Goal: Check status

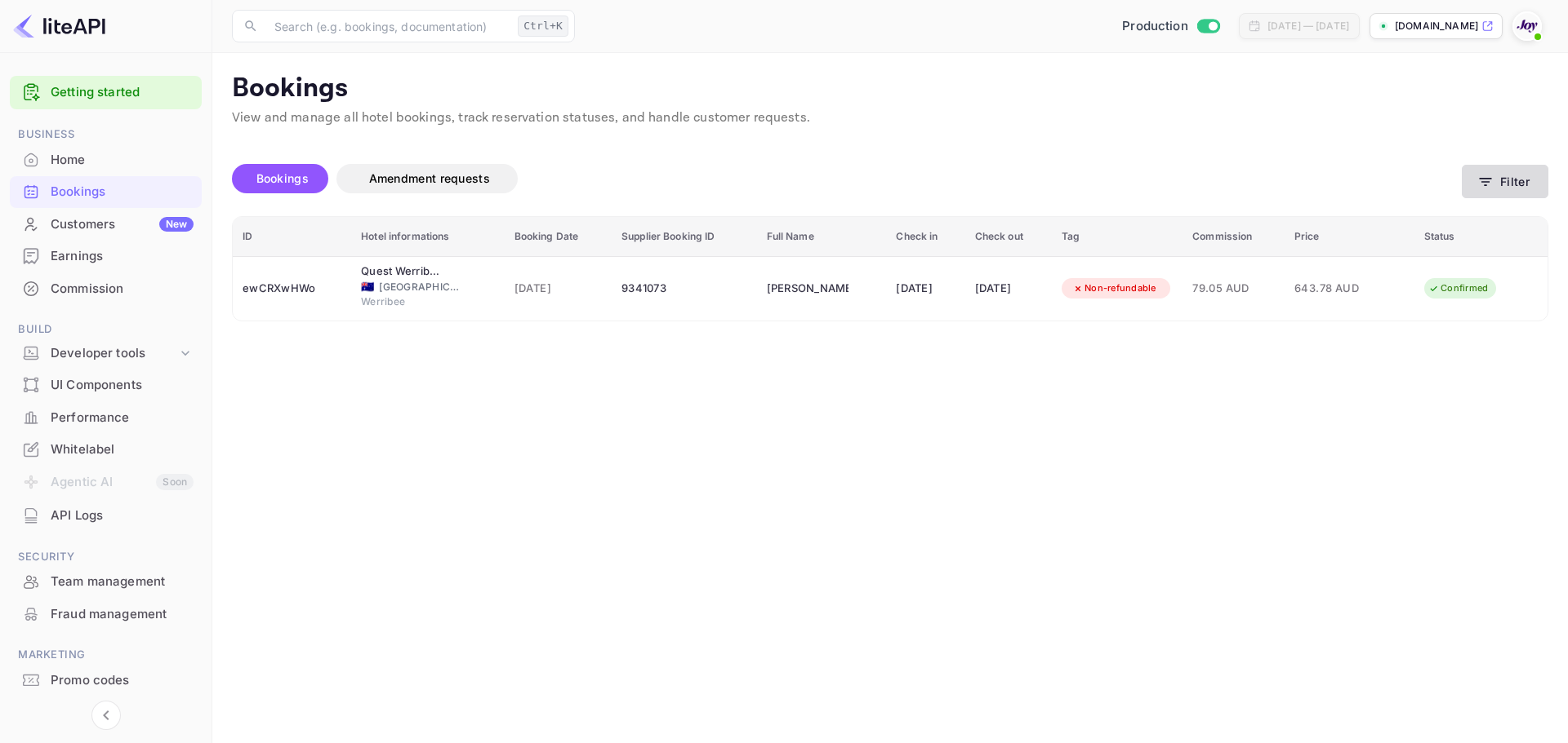
click at [1505, 176] on button "Filter" at bounding box center [1505, 182] width 86 height 33
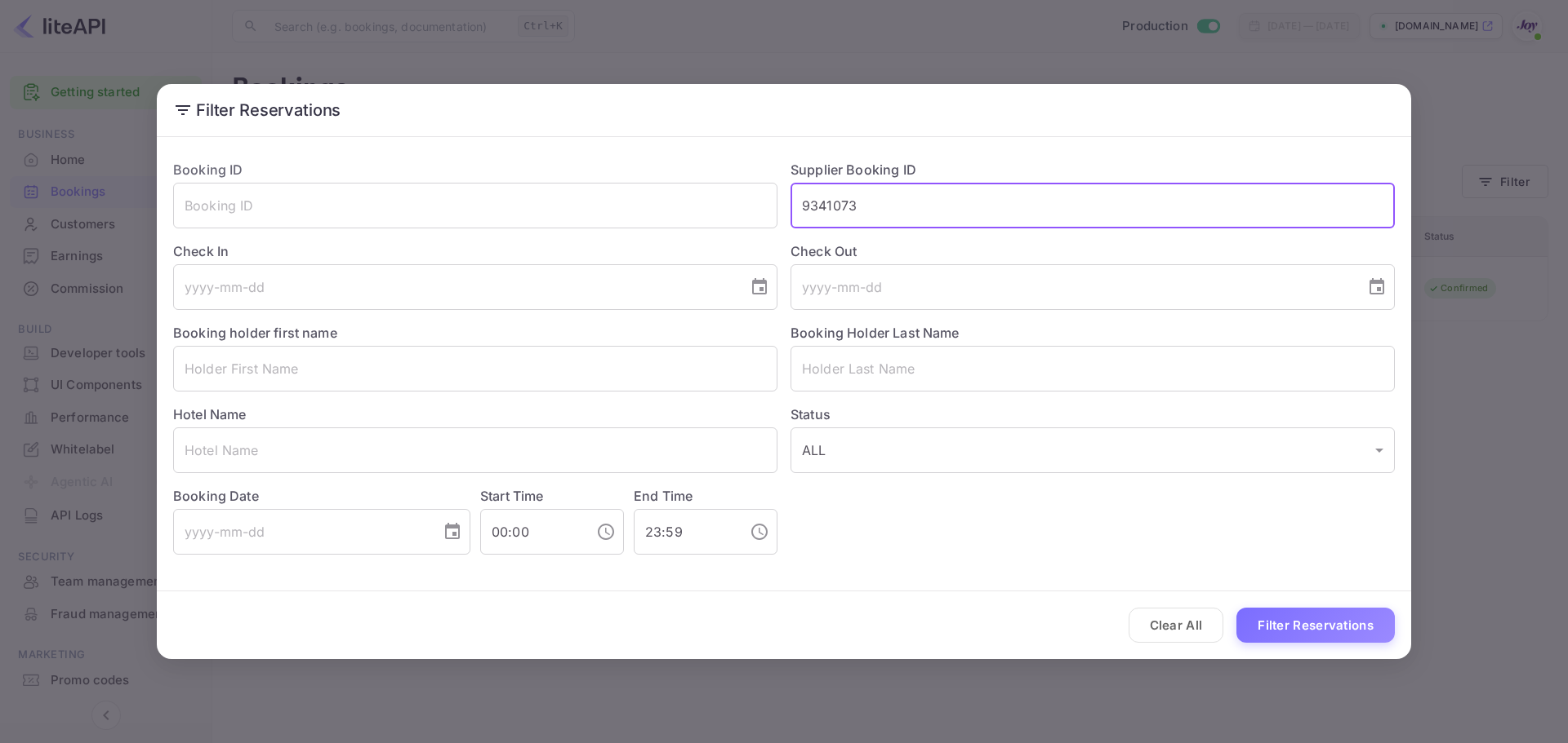
click at [840, 209] on input "9341073" at bounding box center [1092, 205] width 604 height 46
paste input "6747536"
type input "6747536"
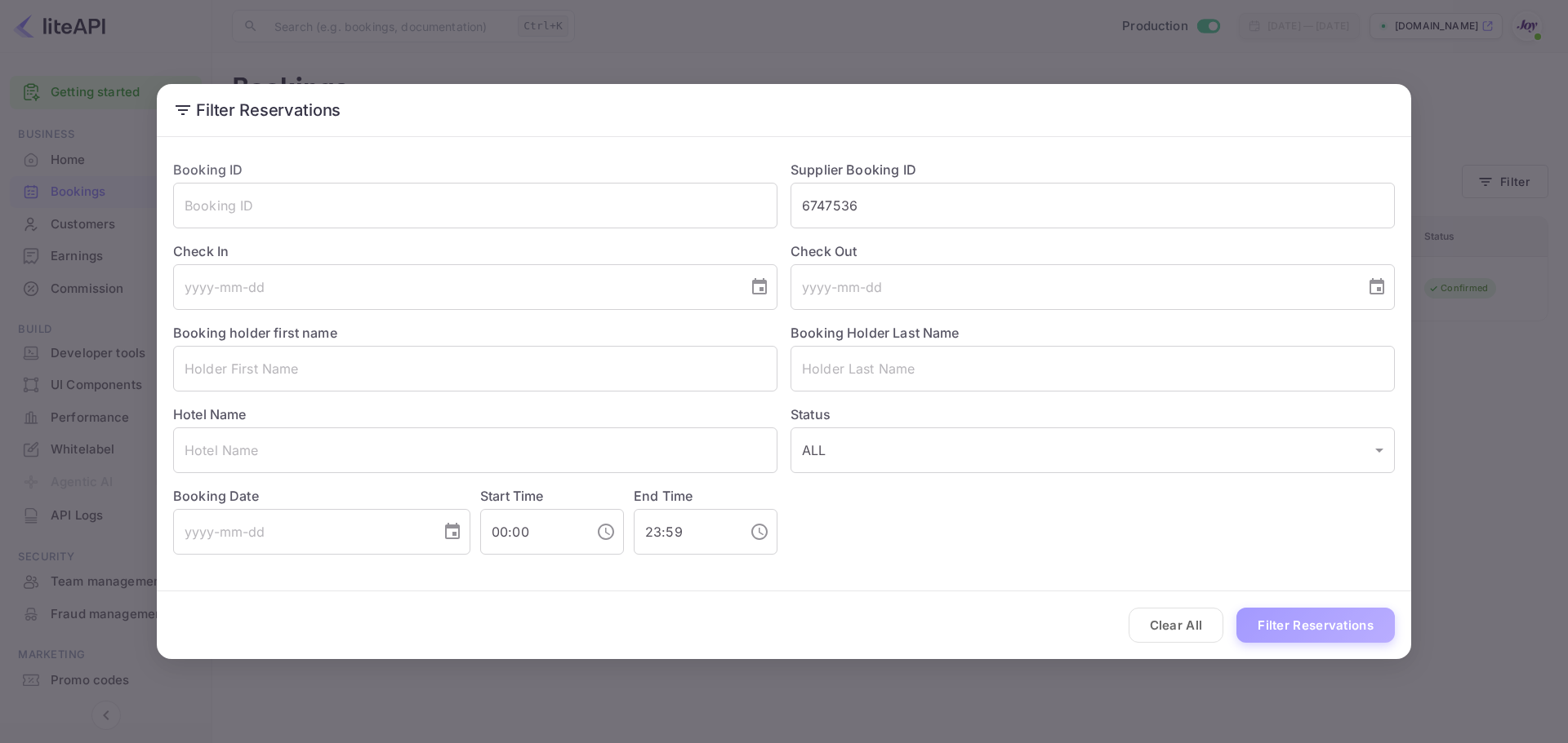
click at [1326, 621] on button "Filter Reservations" at bounding box center [1316, 626] width 159 height 35
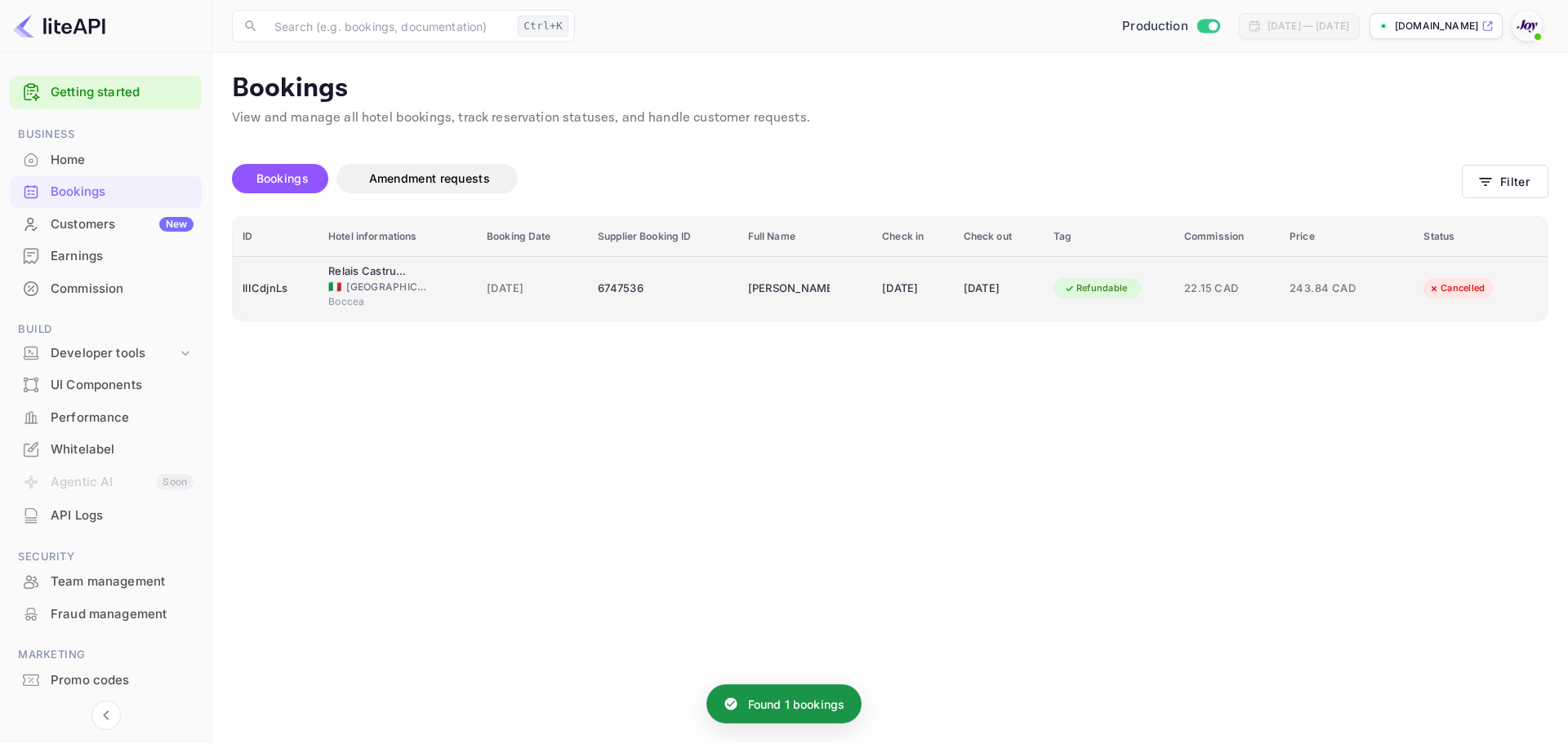
click at [493, 287] on span "[DATE]" at bounding box center [533, 289] width 92 height 18
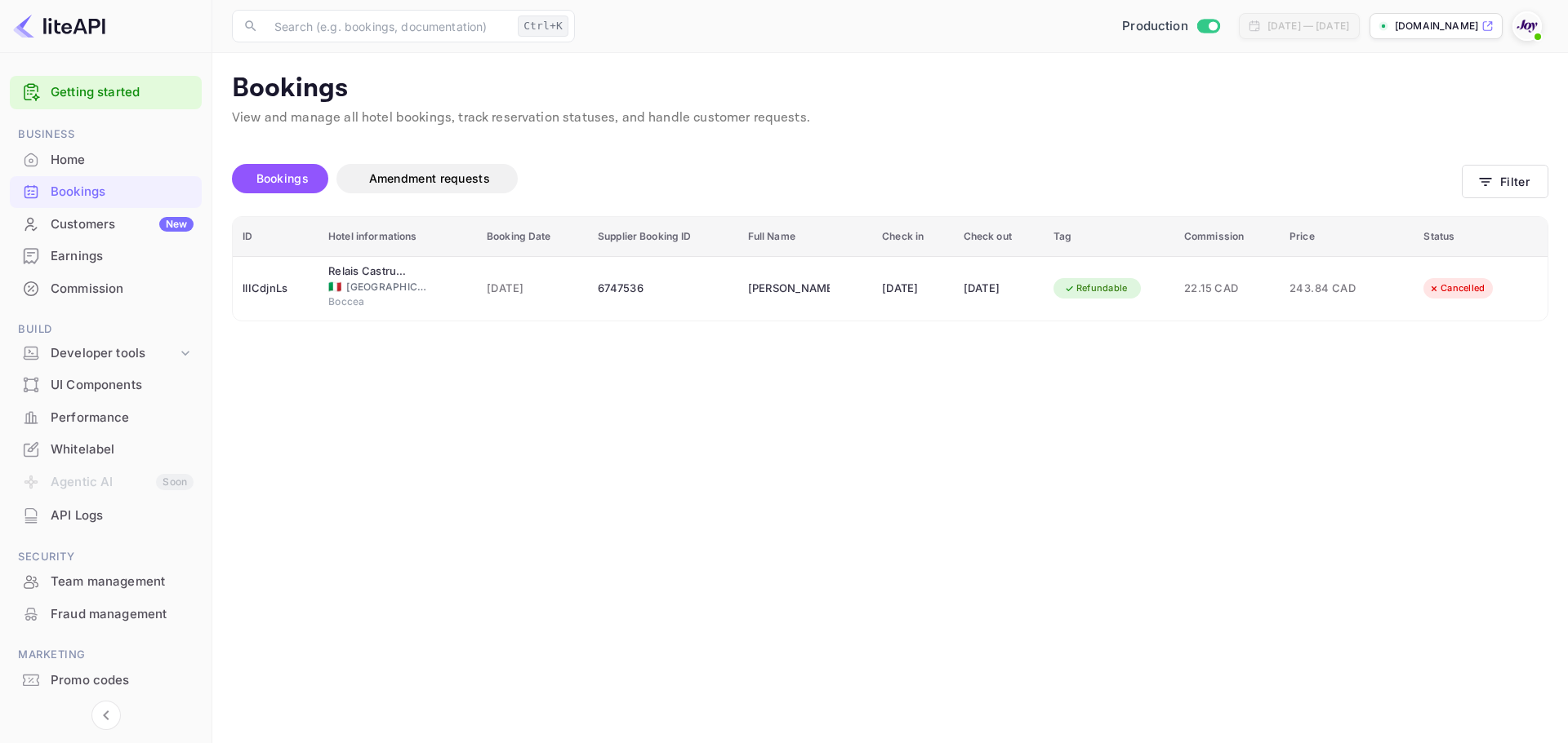
scroll to position [368, 0]
click at [1151, 427] on div at bounding box center [784, 371] width 1568 height 743
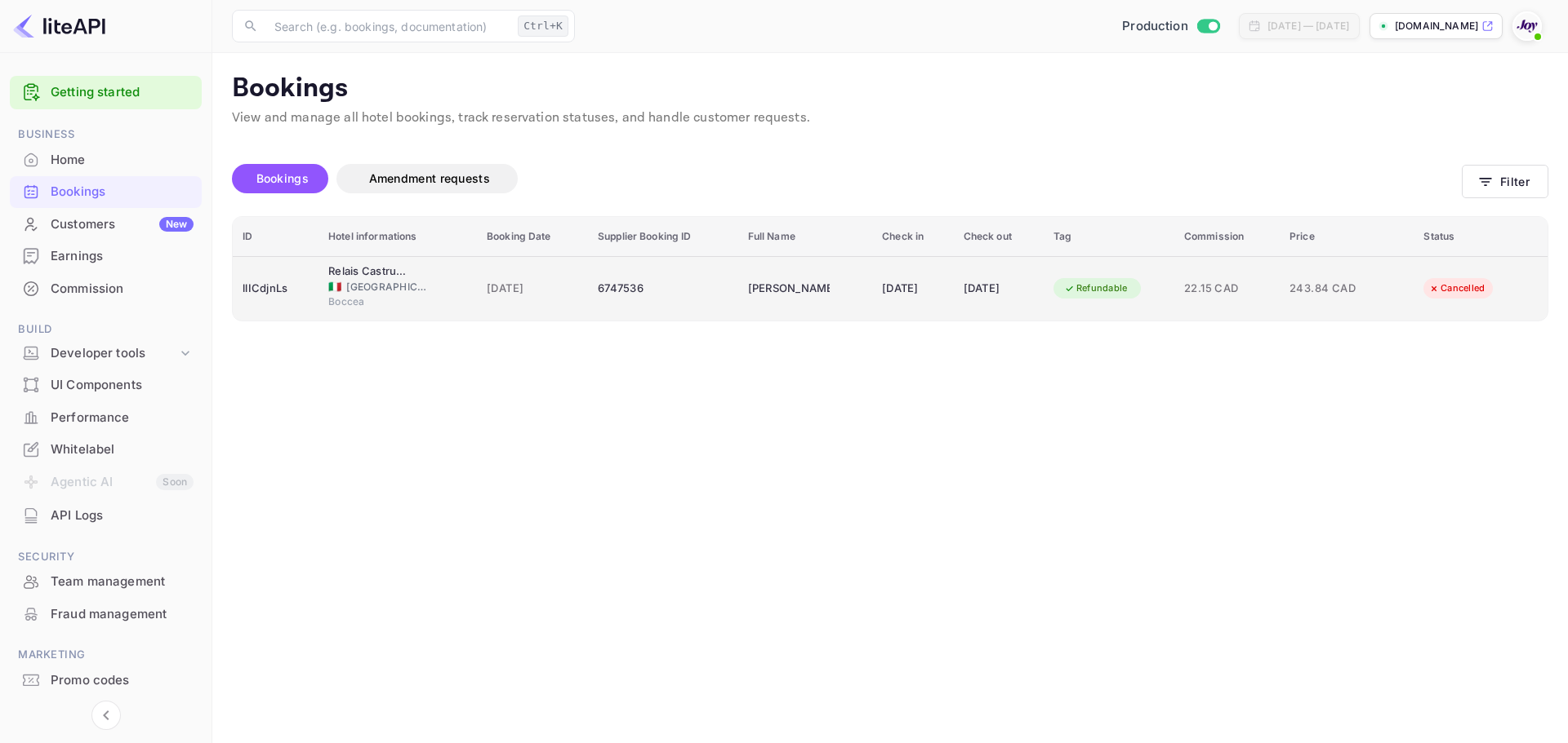
click at [368, 280] on span "[GEOGRAPHIC_DATA]" at bounding box center [387, 287] width 82 height 15
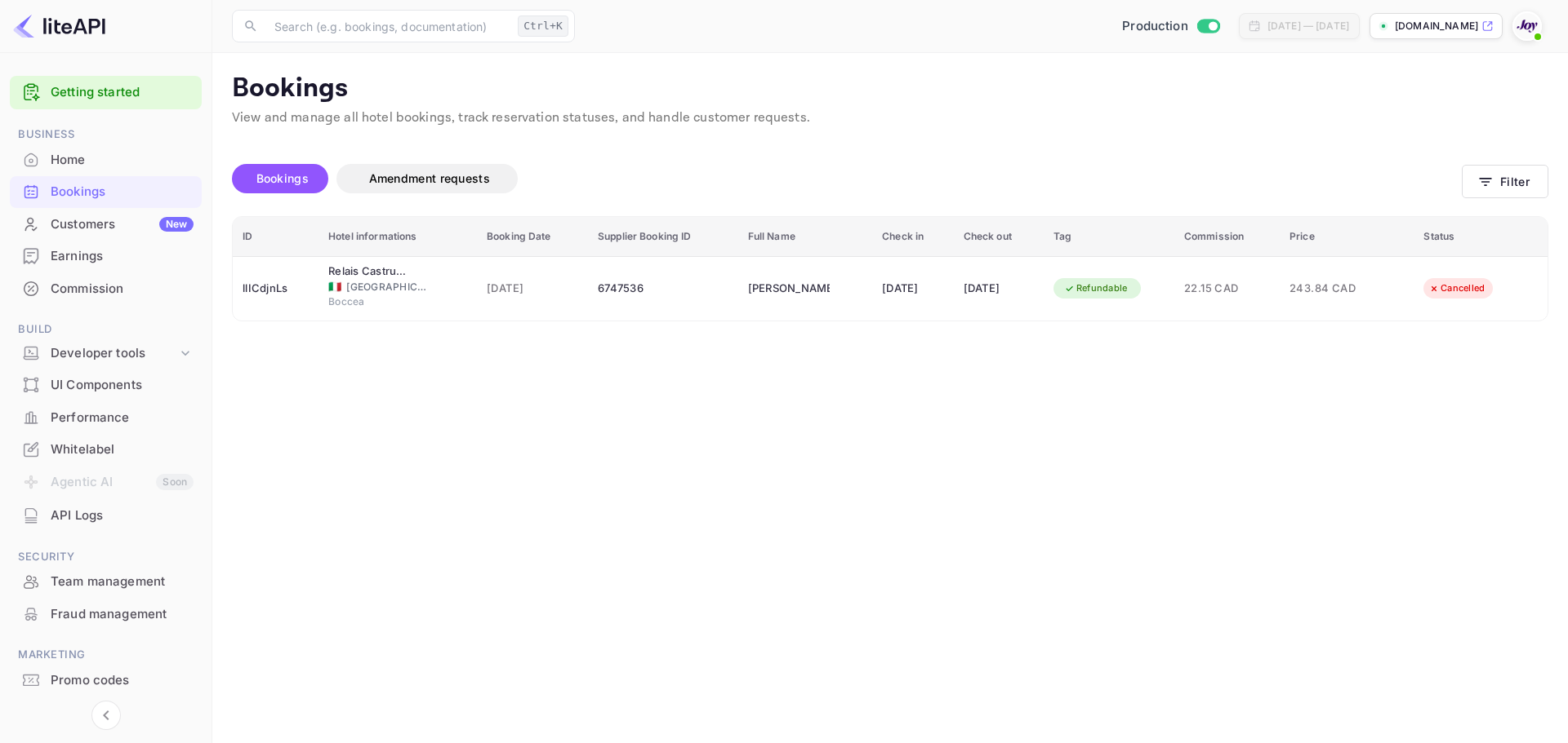
scroll to position [163, 0]
click at [1237, 461] on div at bounding box center [784, 371] width 1568 height 743
